Goal: Navigation & Orientation: Find specific page/section

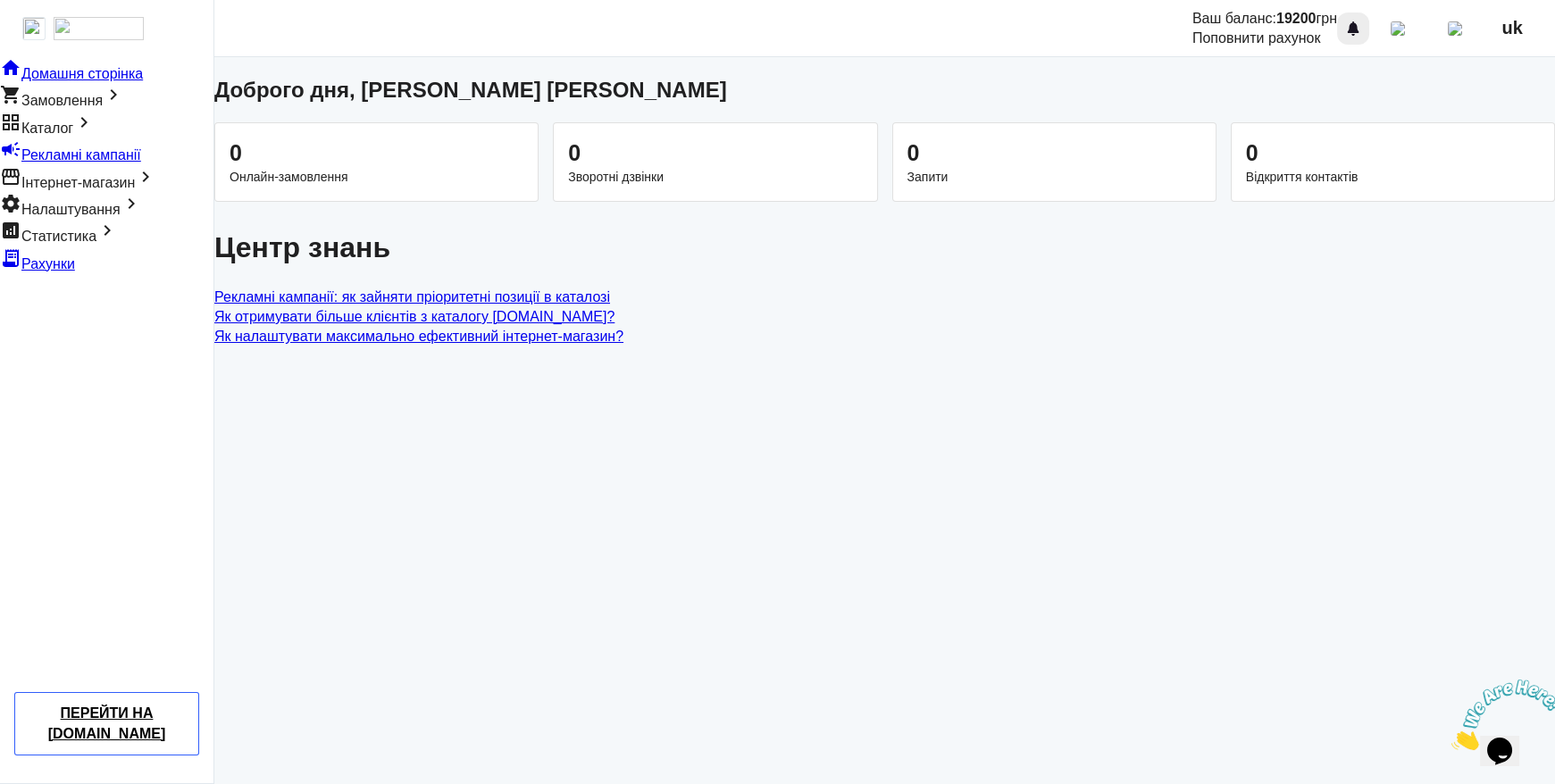
click at [1364, 30] on div at bounding box center [1353, 29] width 22 height 22
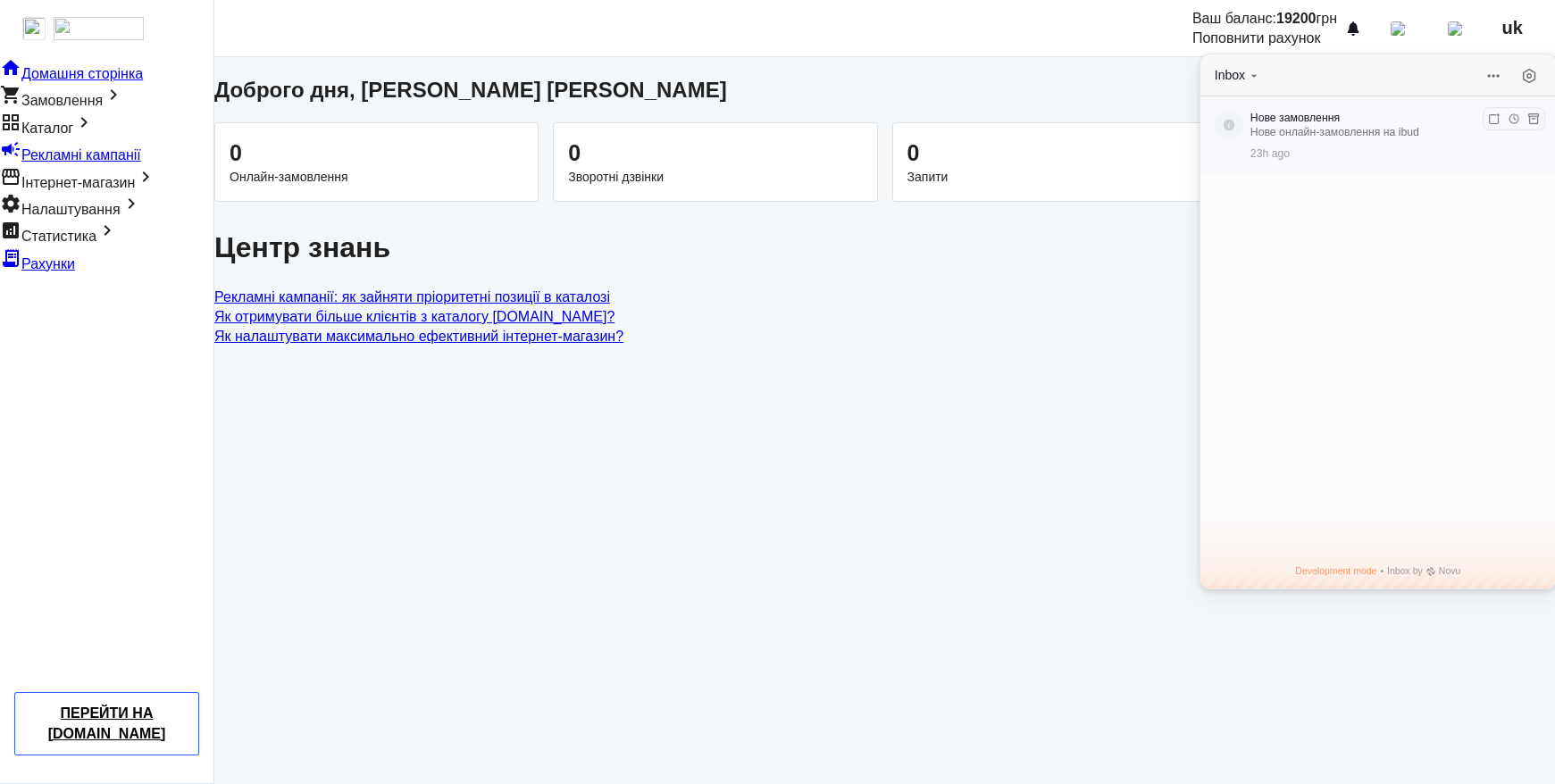
click at [1326, 126] on p "Нове онлайн-замовлення на ibud" at bounding box center [1389, 132] width 279 height 15
click at [1147, 91] on div "Доброго дня, [PERSON_NAME] [PERSON_NAME]" at bounding box center [884, 89] width 1340 height 30
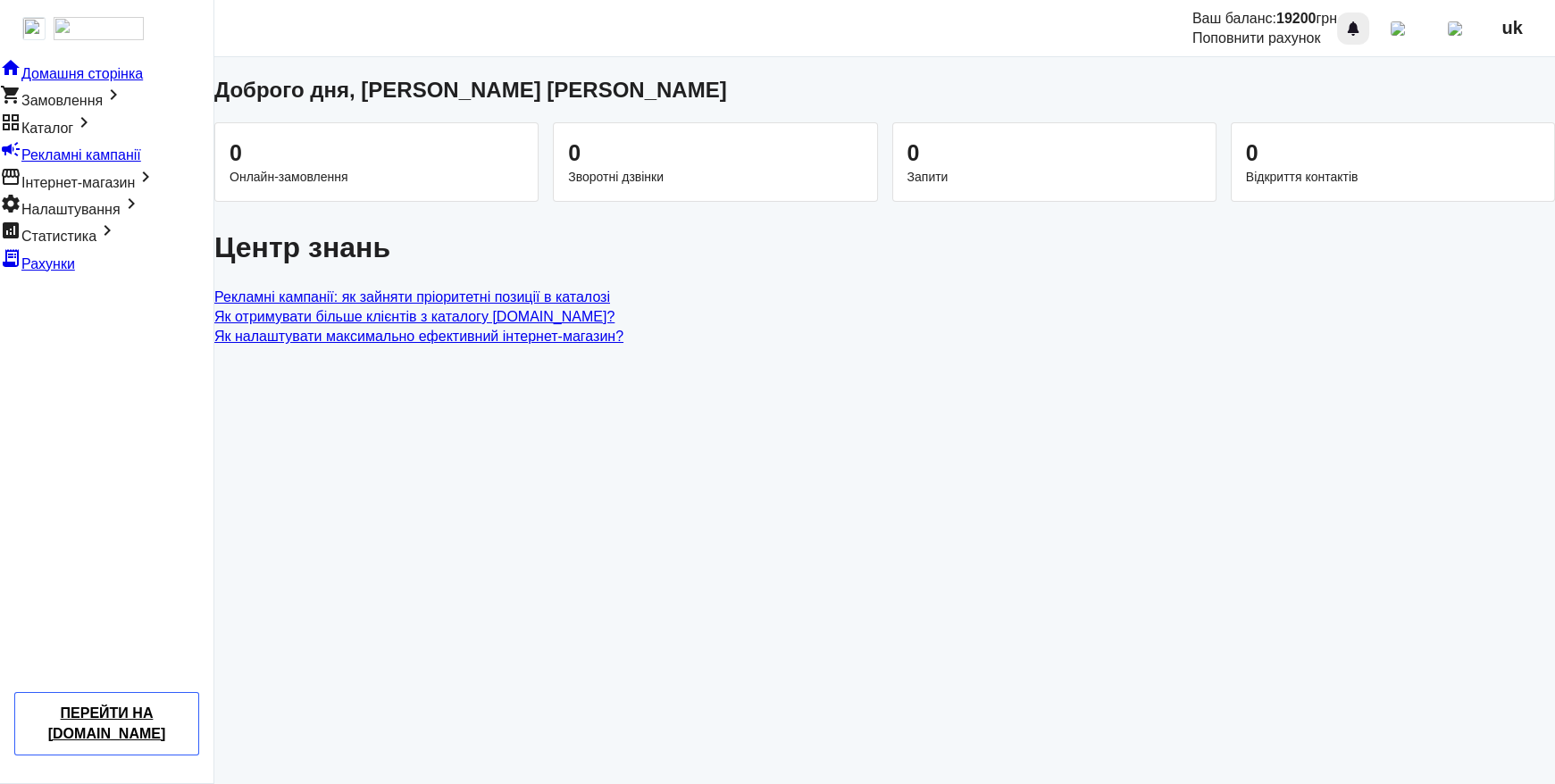
click at [1364, 27] on div at bounding box center [1353, 29] width 22 height 22
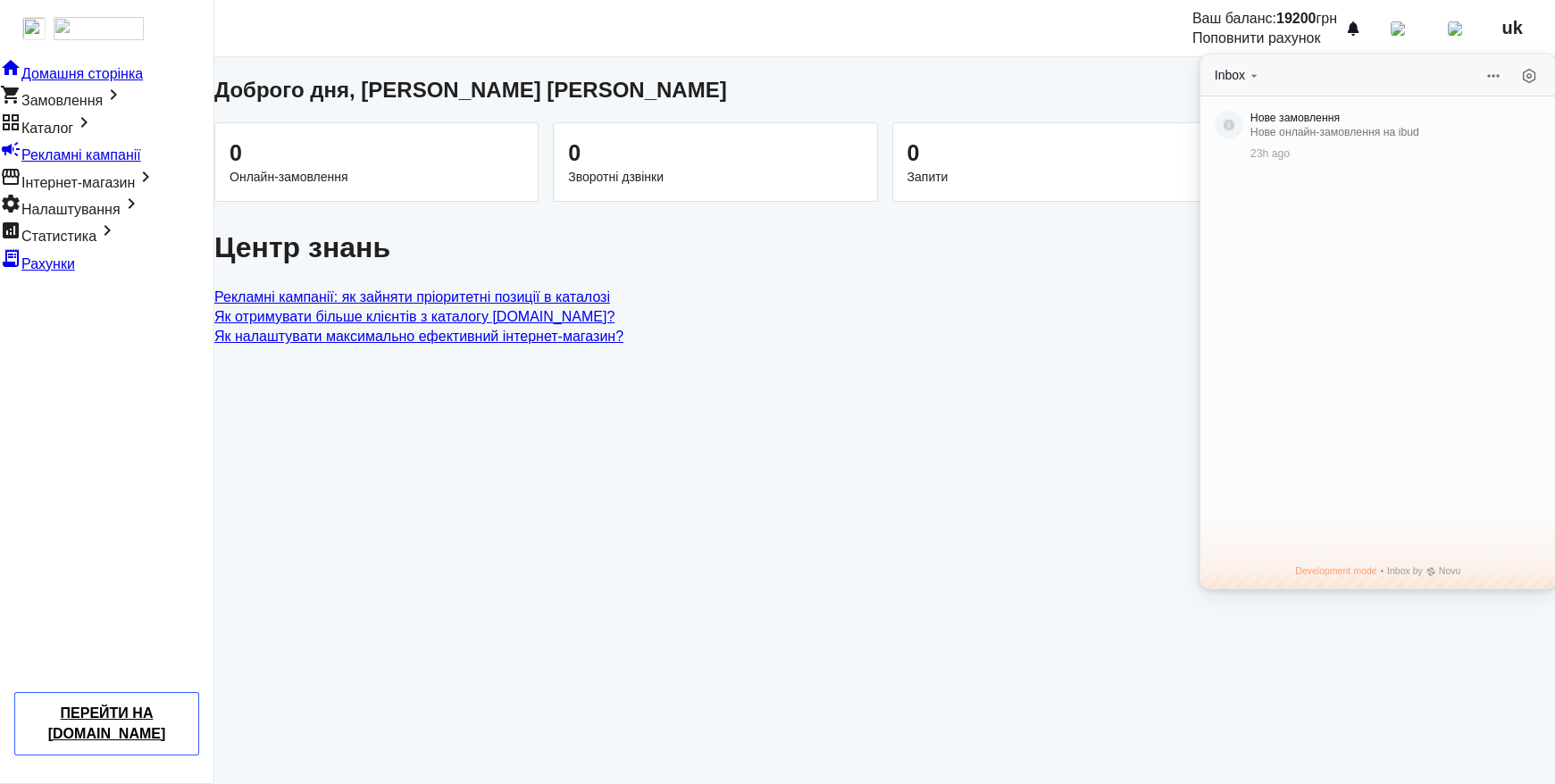
click at [1088, 92] on div "Доброго дня, [PERSON_NAME] [PERSON_NAME]" at bounding box center [884, 89] width 1340 height 30
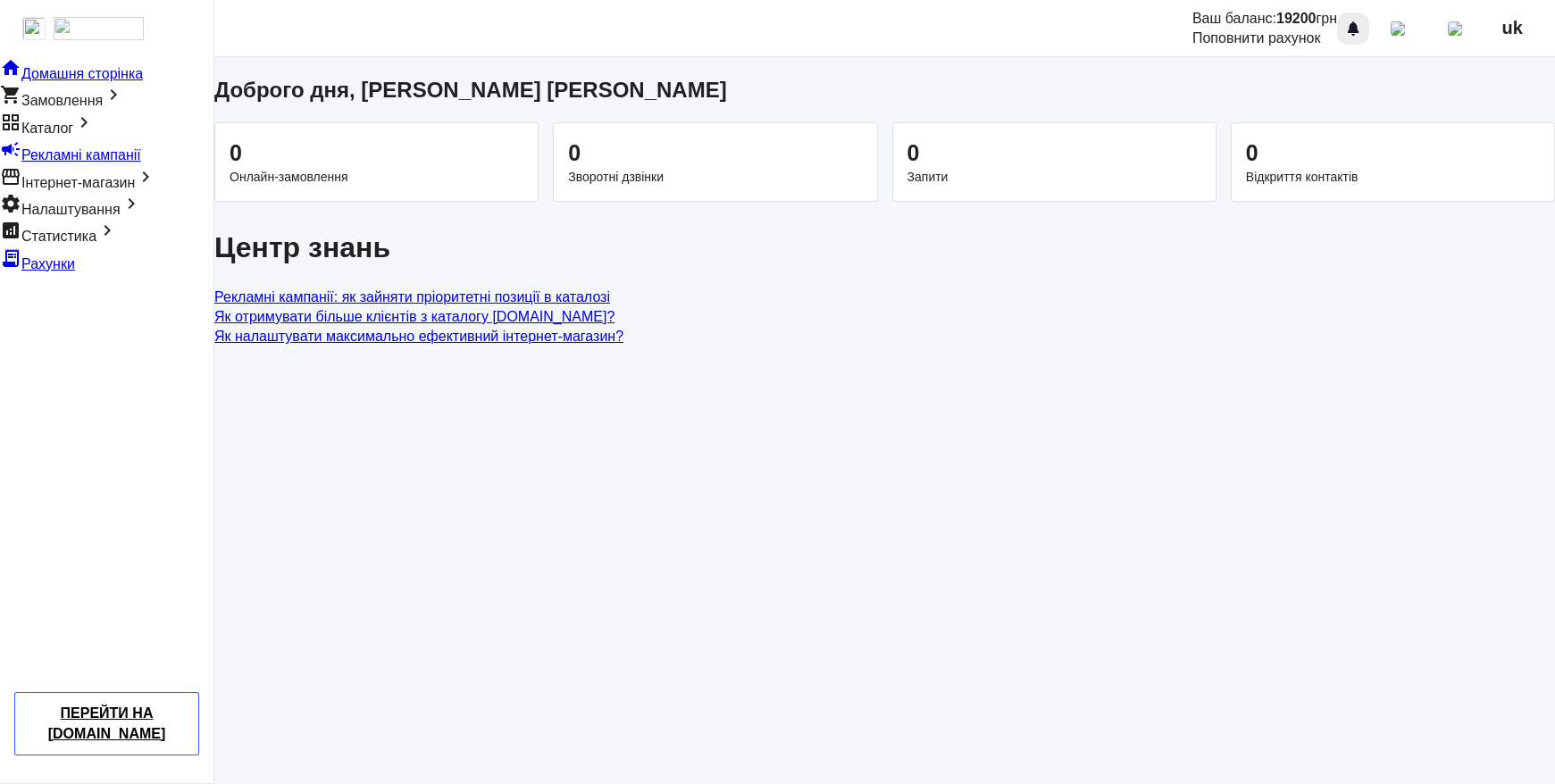
click at [1364, 34] on div at bounding box center [1353, 29] width 22 height 22
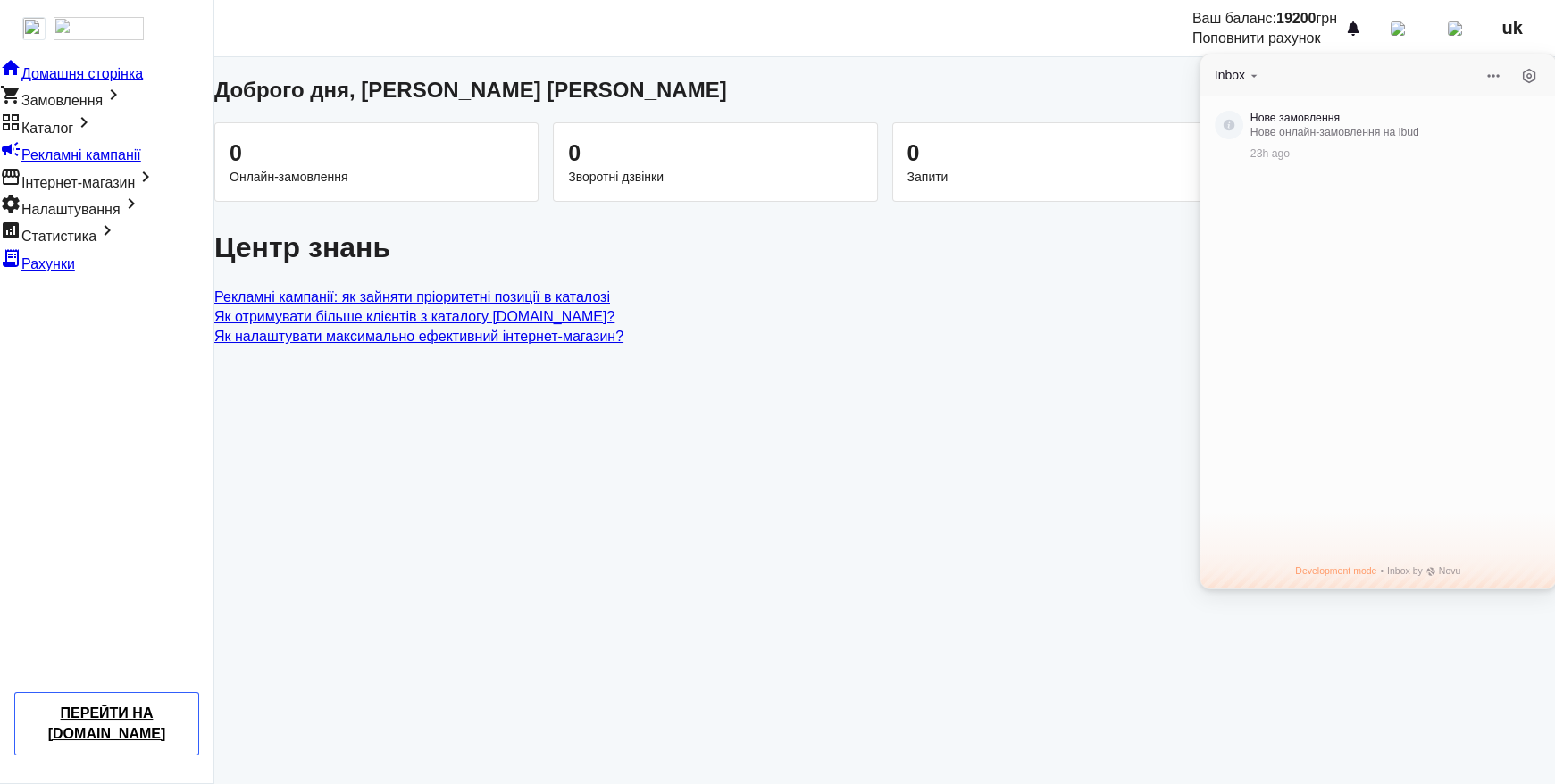
click at [1097, 316] on link "Як отримувати більше клієнтів з каталогу [DOMAIN_NAME]?" at bounding box center [884, 317] width 1340 height 20
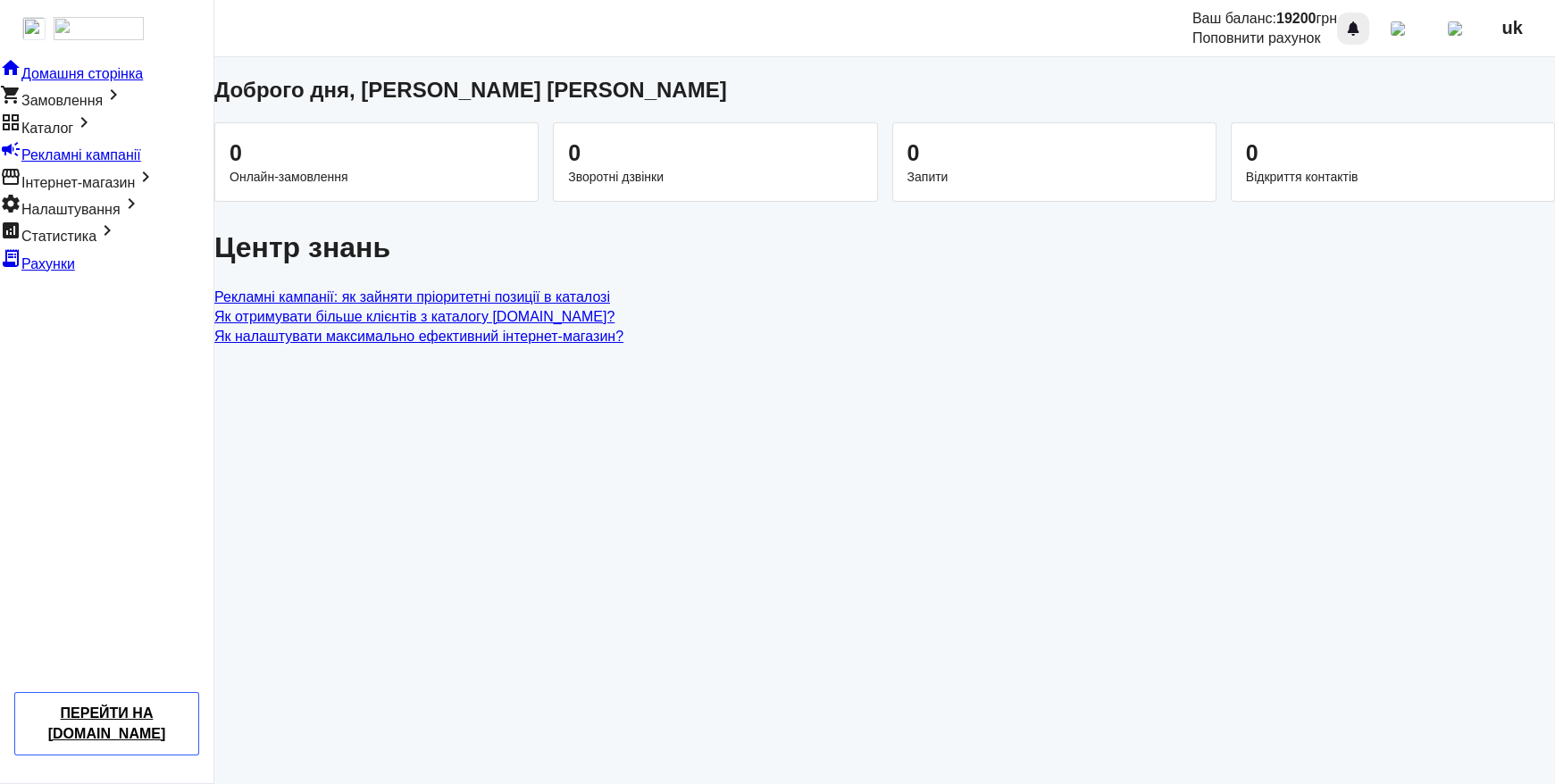
click at [1364, 29] on div at bounding box center [1353, 29] width 22 height 22
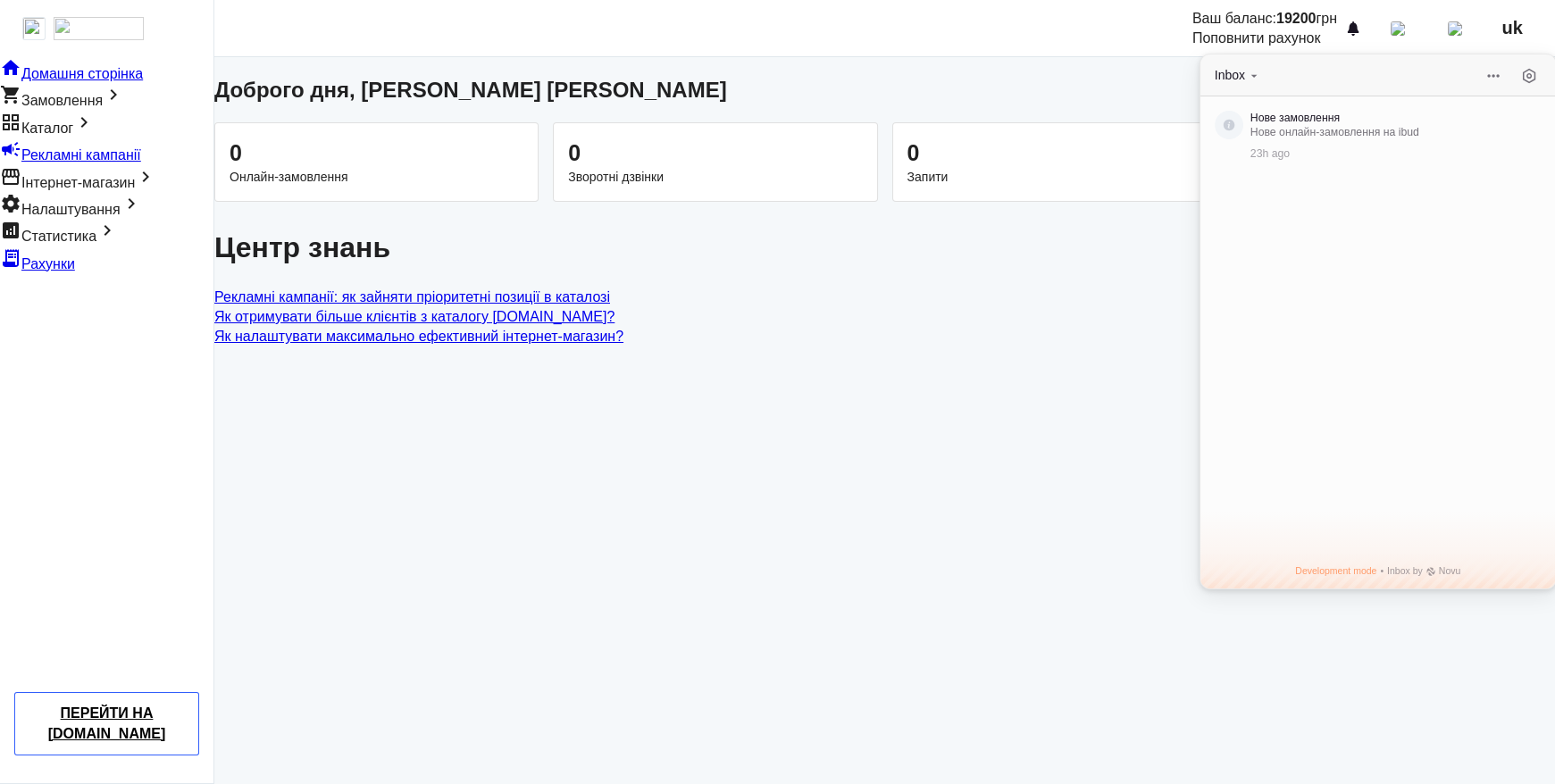
click at [1278, 509] on div "Нове замовлення Нове онлайн-замовлення на ibud 23h ago" at bounding box center [1377, 325] width 355 height 458
click at [1036, 483] on dashboard "Доброго дня, [PERSON_NAME] Олександр Олександрович 0 Онлайн-замовлення 0 Зворот…" at bounding box center [884, 421] width 1340 height 727
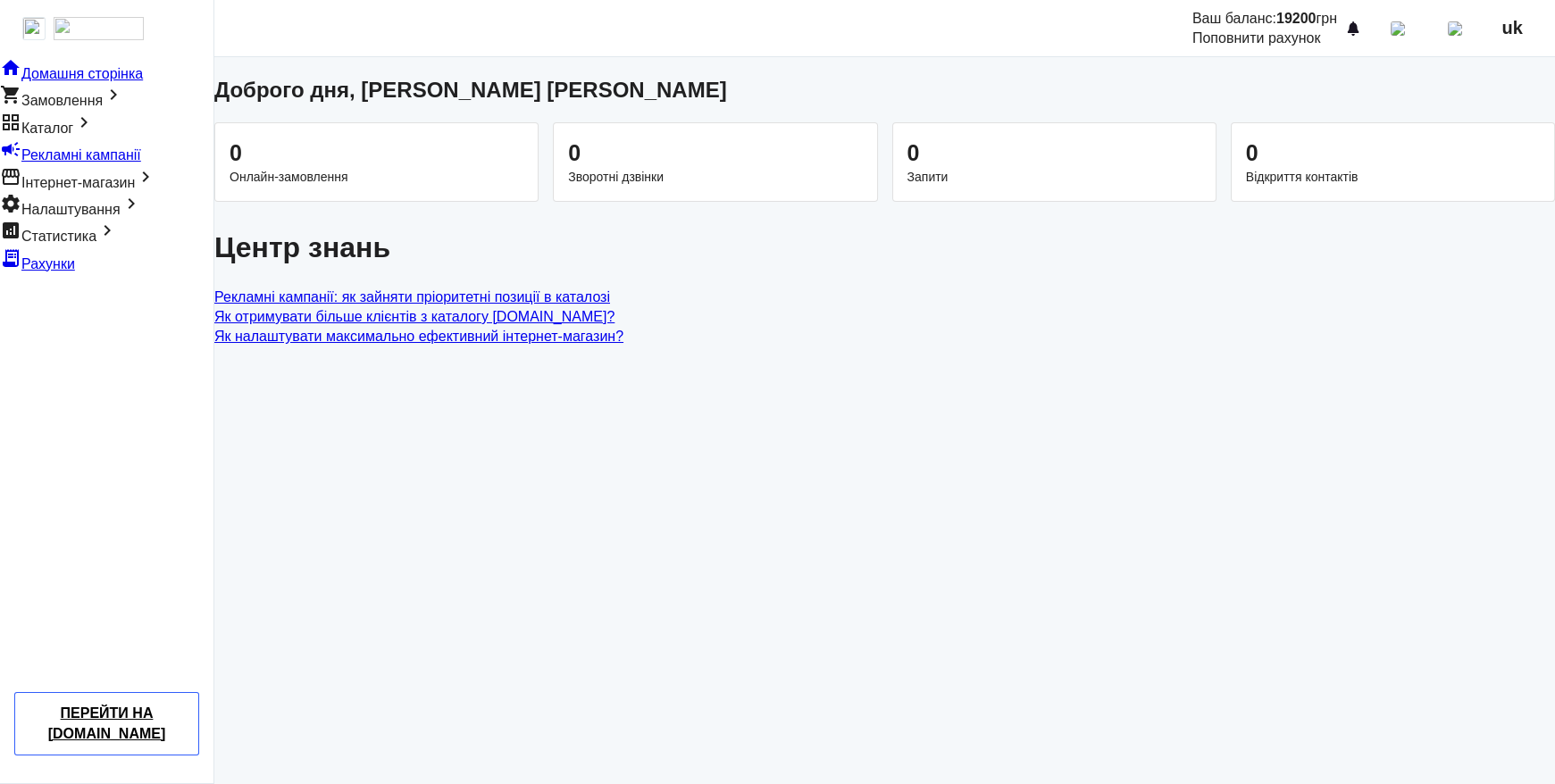
click at [913, 488] on dashboard "Доброго дня, [PERSON_NAME] Олександр Олександрович 0 Онлайн-замовлення 0 Зворот…" at bounding box center [884, 421] width 1340 height 727
click at [651, 500] on dashboard "Доброго дня, [PERSON_NAME] Олександр Олександрович 0 Онлайн-замовлення 0 Зворот…" at bounding box center [884, 421] width 1340 height 727
click at [906, 446] on dashboard "Доброго дня, [PERSON_NAME] Олександр Олександрович 0 Онлайн-замовлення 0 Зворот…" at bounding box center [884, 421] width 1340 height 727
click at [1364, 31] on div at bounding box center [1353, 29] width 22 height 22
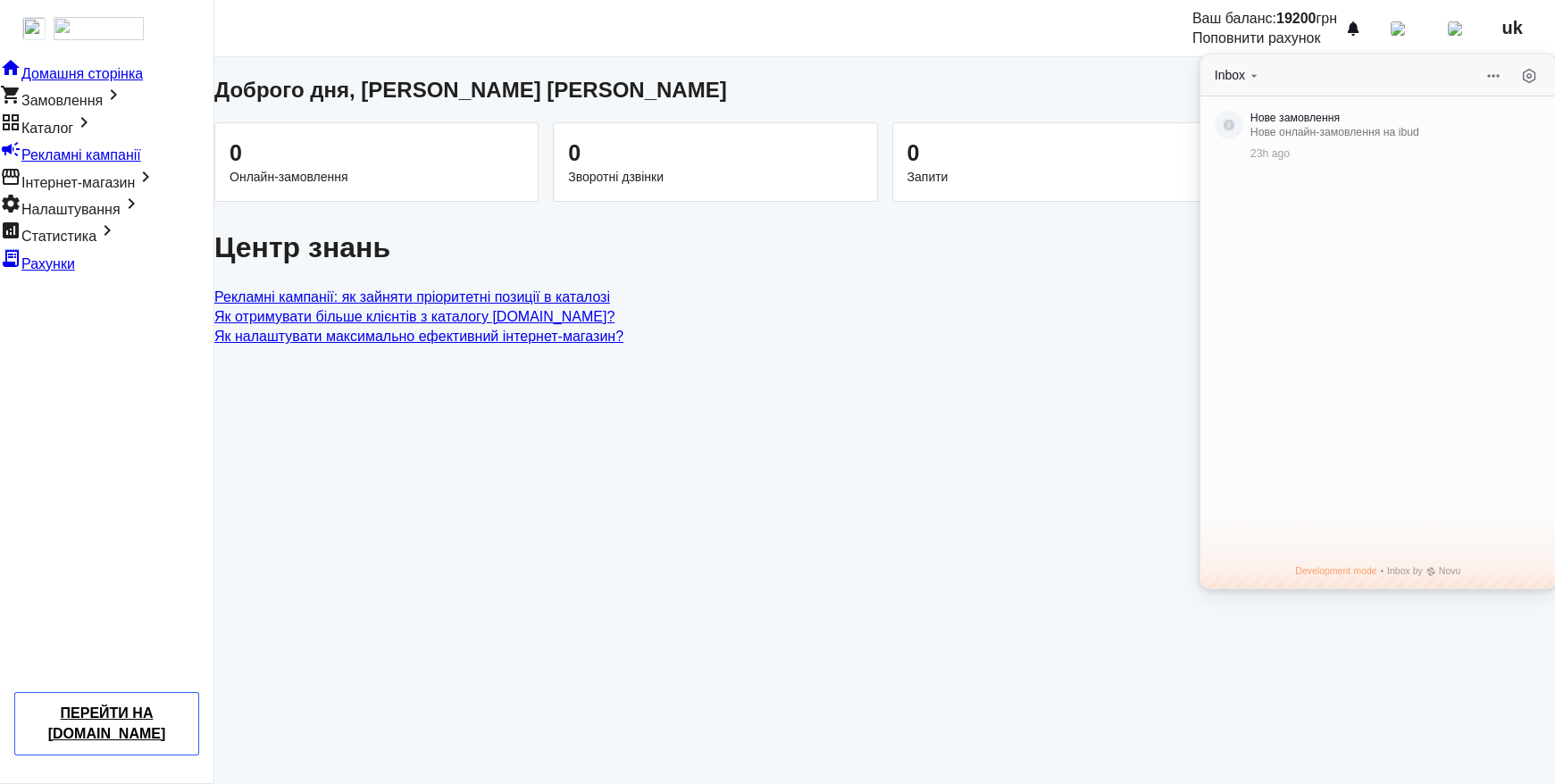
click at [1243, 76] on button "Inbox" at bounding box center [1237, 76] width 46 height 17
click at [1525, 72] on button at bounding box center [1528, 76] width 25 height 25
click at [1265, 76] on div "Preferences" at bounding box center [1270, 76] width 67 height 17
click at [1214, 75] on button at bounding box center [1222, 75] width 15 height 15
